Goal: Find specific page/section: Find specific page/section

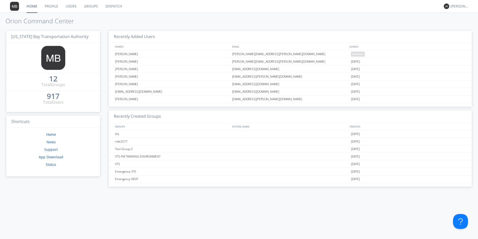
click at [115, 8] on link "Dispatch" at bounding box center [114, 6] width 24 height 13
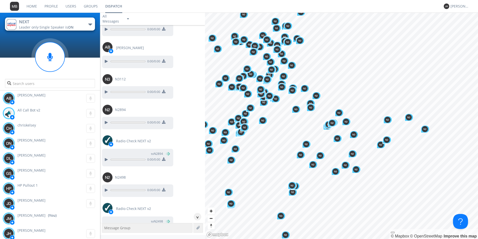
scroll to position [463, 0]
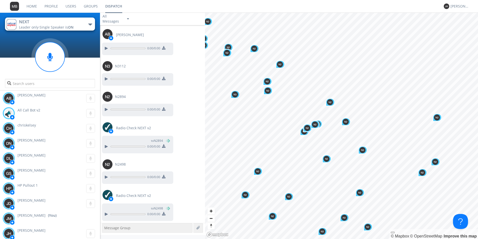
click at [145, 7] on nav "Home Profile Users Groups Dispatch [PERSON_NAME]" at bounding box center [239, 6] width 478 height 13
click at [109, 7] on link "Dispatch" at bounding box center [114, 6] width 25 height 13
click at [95, 7] on link "Groups" at bounding box center [91, 6] width 22 height 13
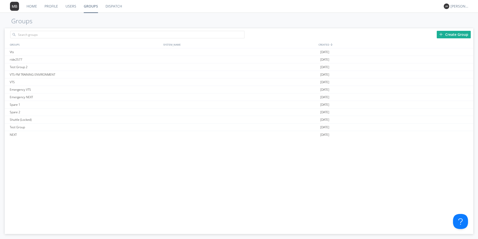
click at [117, 6] on link "Dispatch" at bounding box center [114, 6] width 24 height 13
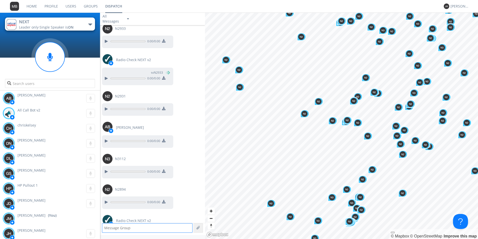
scroll to position [463, 0]
